Goal: Check status: Check status

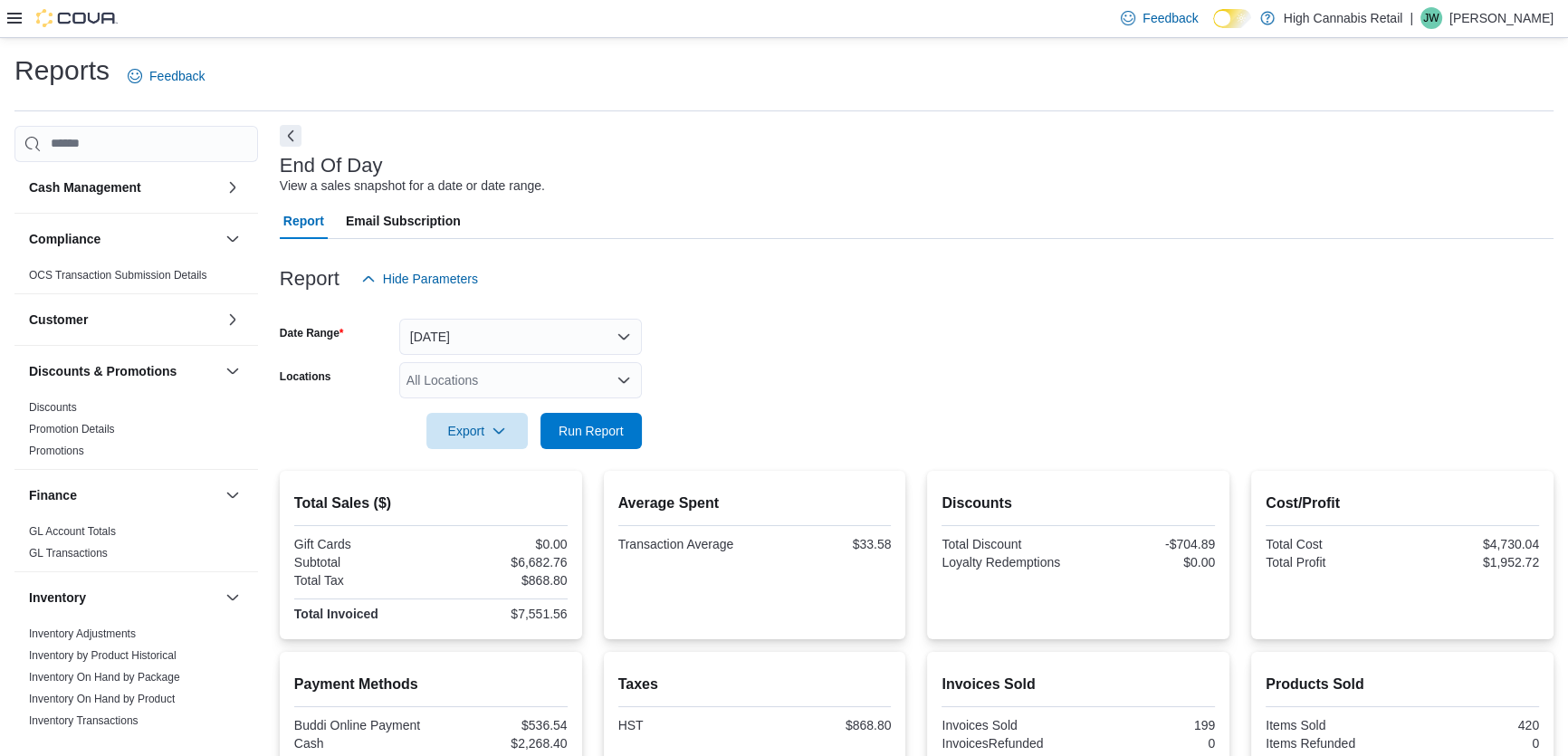
click at [291, 135] on button "Next" at bounding box center [291, 135] width 22 height 22
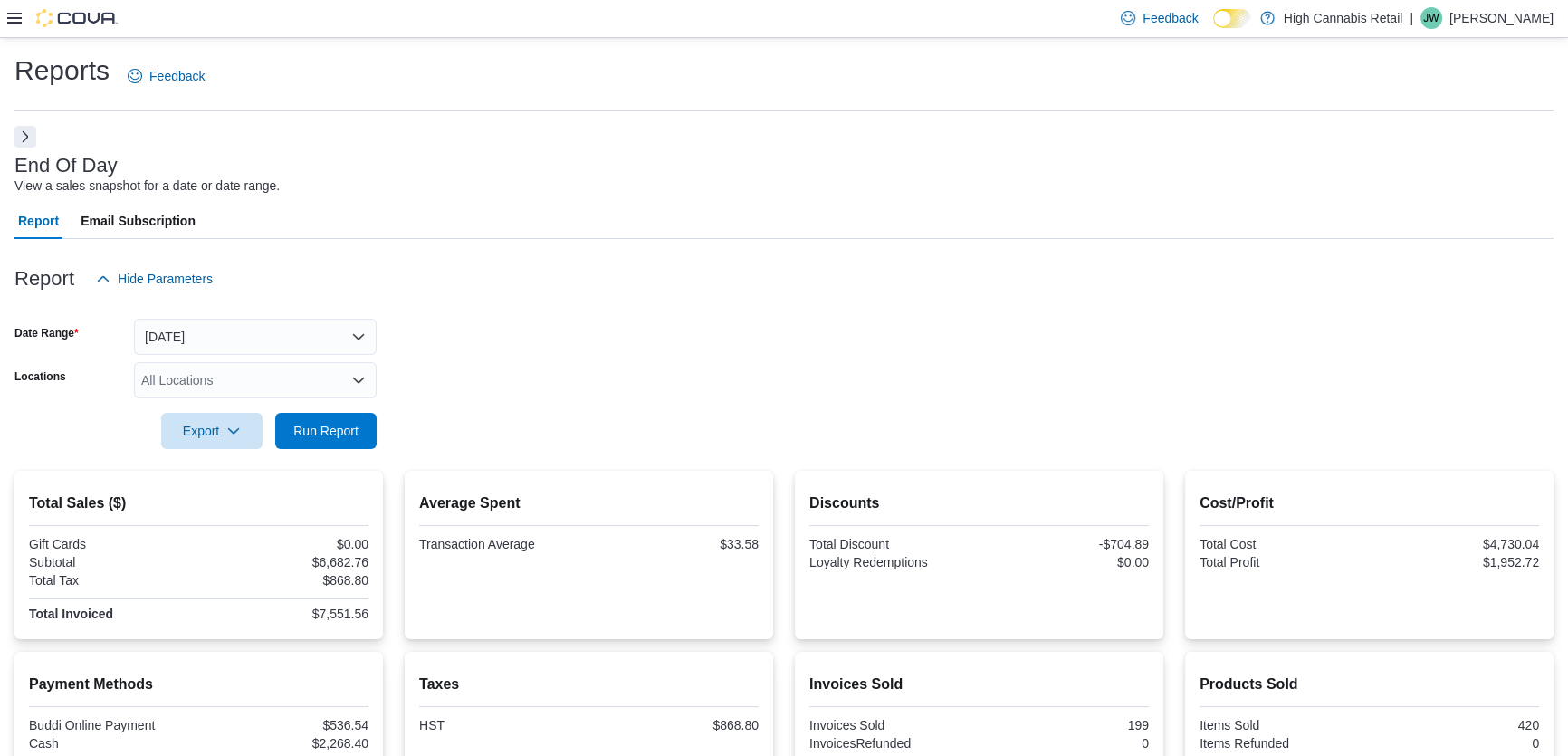
click at [219, 378] on div "All Locations" at bounding box center [255, 380] width 242 height 36
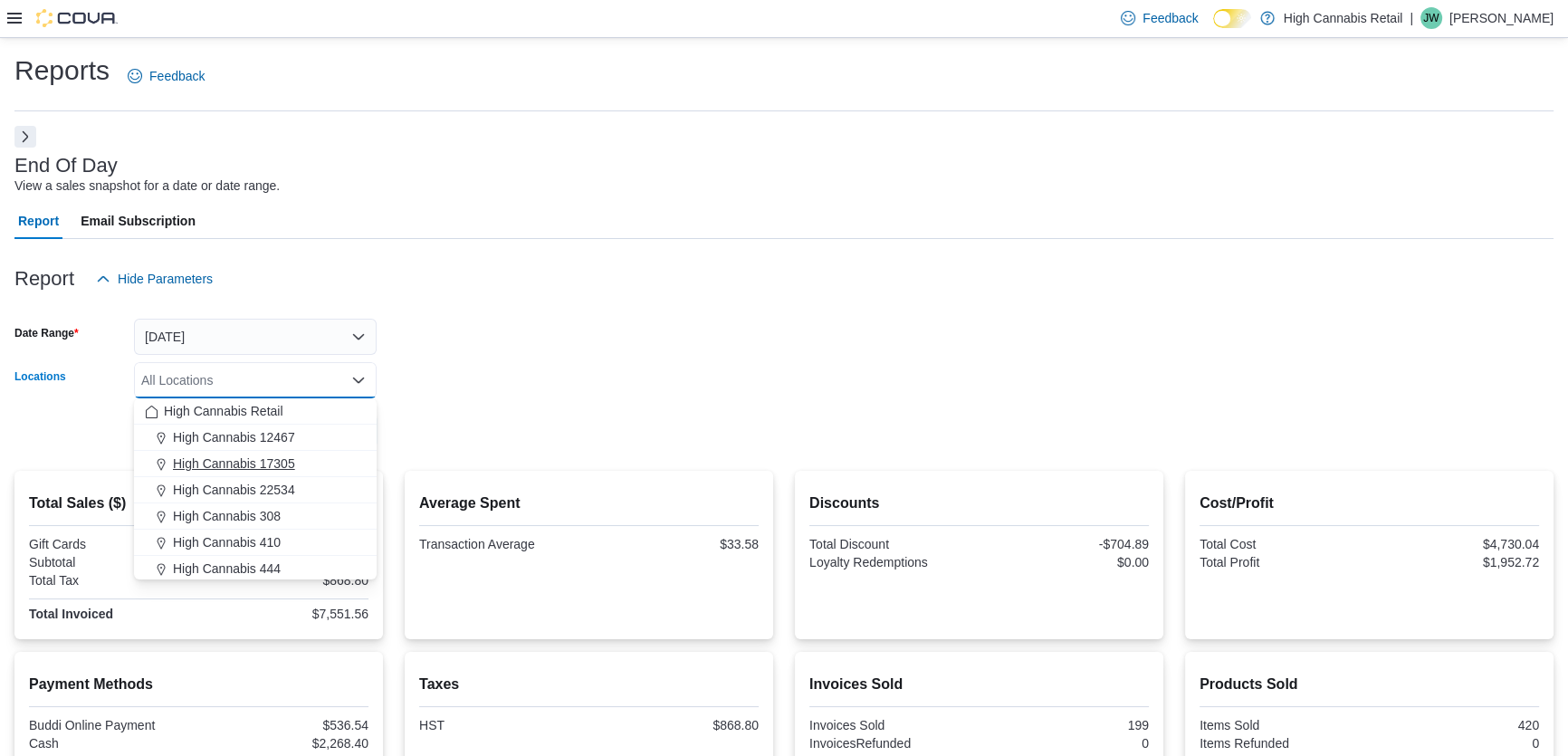
click at [242, 456] on span "High Cannabis 17305" at bounding box center [234, 463] width 123 height 18
